Goal: Information Seeking & Learning: Learn about a topic

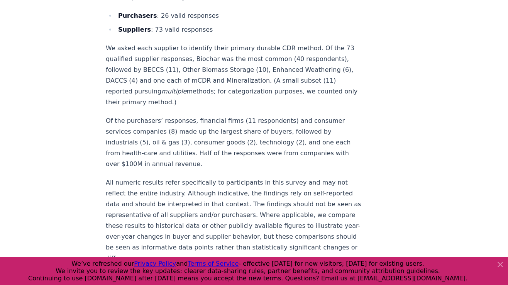
scroll to position [4262, 0]
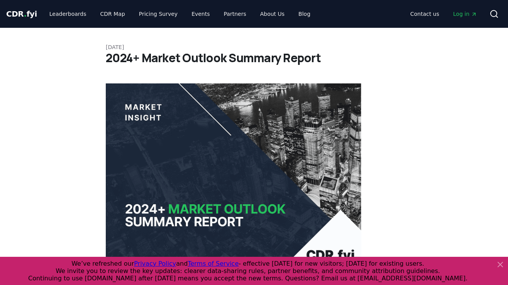
scroll to position [5194, 0]
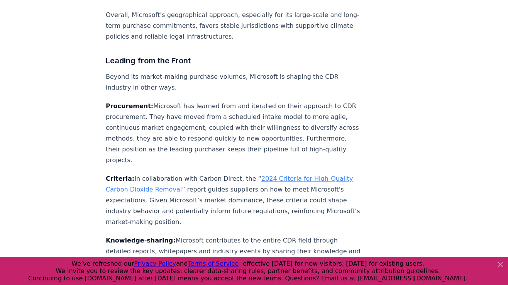
scroll to position [1569, 0]
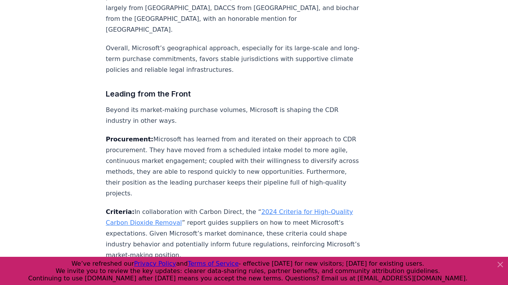
click at [275, 208] on link "2024 Criteria for High-Quality Carbon Dioxide Removal" at bounding box center [229, 217] width 247 height 18
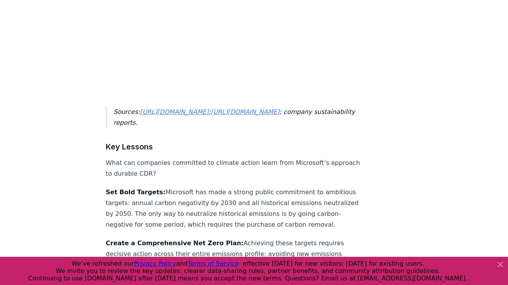
scroll to position [3315, 0]
